Goal: Task Accomplishment & Management: Complete application form

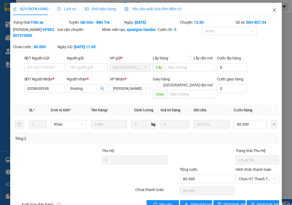
click at [273, 9] on icon "close" at bounding box center [275, 10] width 4 height 4
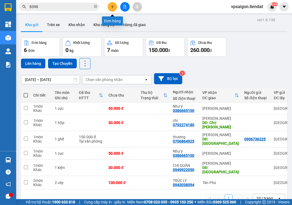
click at [113, 6] on icon "plus" at bounding box center [113, 7] width 4 height 4
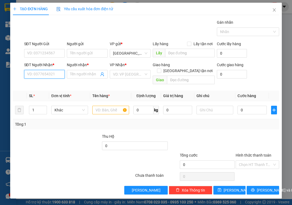
paste input "0368677666"
type input "0368677666"
click at [81, 74] on input "Người nhận *" at bounding box center [84, 74] width 29 height 6
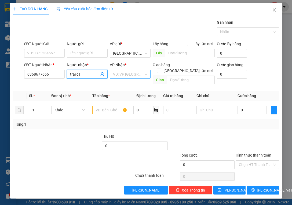
type input "trại cá"
click at [134, 76] on input "search" at bounding box center [128, 74] width 31 height 8
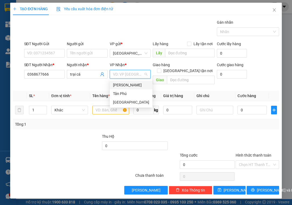
click at [132, 83] on div "[PERSON_NAME]" at bounding box center [131, 85] width 36 height 6
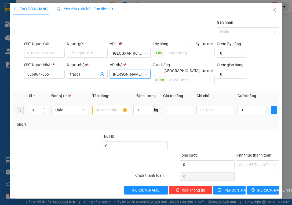
click at [37, 108] on div "1" at bounding box center [38, 110] width 18 height 11
click at [37, 106] on input "1" at bounding box center [37, 110] width 17 height 8
type input "2"
click at [109, 106] on input "text" at bounding box center [110, 110] width 37 height 9
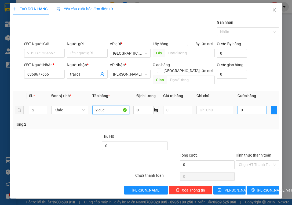
type input "2 cục"
click at [251, 106] on input "0" at bounding box center [252, 110] width 29 height 9
type input "1"
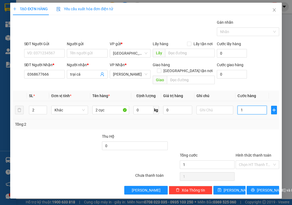
type input "13"
type input "130"
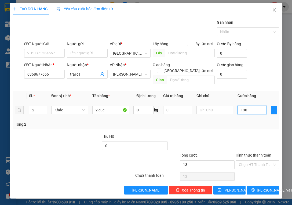
type input "130"
type input "130.000"
click at [261, 121] on div "Tổng: 2" at bounding box center [146, 124] width 262 height 6
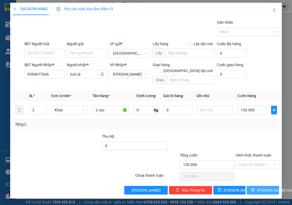
click at [262, 187] on span "[PERSON_NAME] và In" at bounding box center [276, 190] width 38 height 6
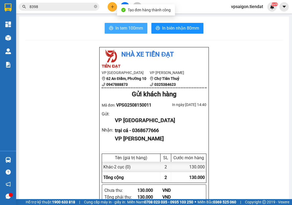
click at [121, 30] on span "In tem 100mm" at bounding box center [130, 28] width 28 height 7
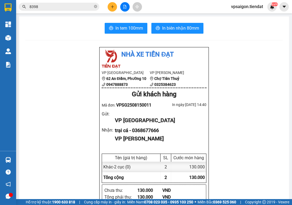
click at [54, 106] on div "Nhà xe Tiến Đạt VP [GEOGRAPHIC_DATA] 62 An Điềm, Phường 10 0947888873 VP Tiên T…" at bounding box center [154, 209] width 257 height 324
